Goal: Navigation & Orientation: Understand site structure

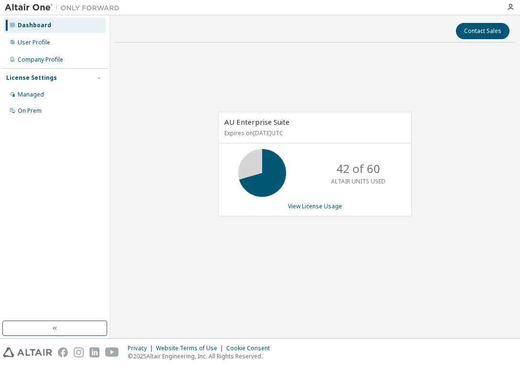
click at [259, 247] on div "AU Enterprise Suite Expires on [DATE] UTC 42 of 60 ALTAIR UNITS USED View Licen…" at bounding box center [315, 169] width 400 height 238
click at [187, 229] on div "AU Enterprise Suite Expires on [DATE] UTC 56 of 60 ALTAIR UNITS USED View Licen…" at bounding box center [315, 169] width 400 height 238
click at [444, 216] on div "AU Enterprise Suite Expires on [DATE] UTC 35 of 60 ALTAIR UNITS USED View Licen…" at bounding box center [315, 169] width 400 height 238
